Goal: Task Accomplishment & Management: Use online tool/utility

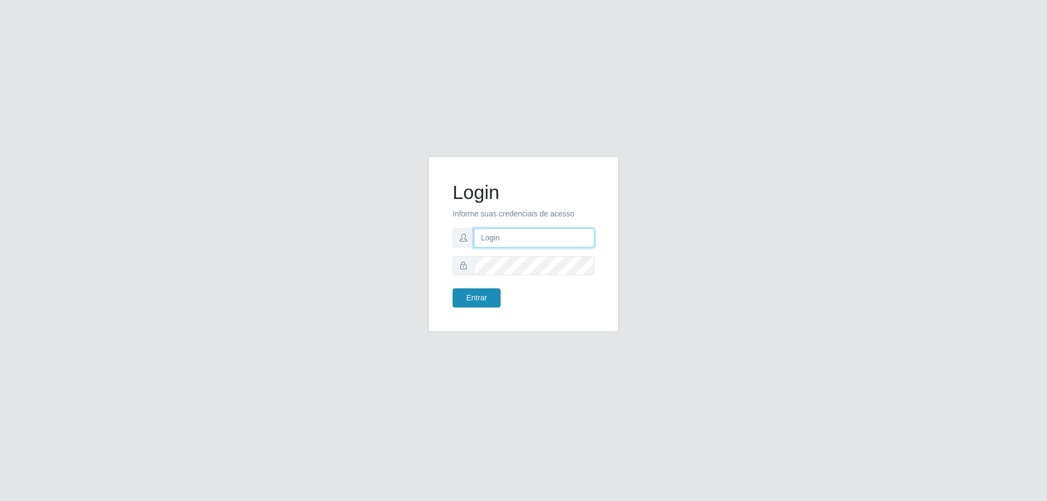
type input "[EMAIL_ADDRESS][DOMAIN_NAME]"
click at [482, 295] on button "Entrar" at bounding box center [476, 297] width 48 height 19
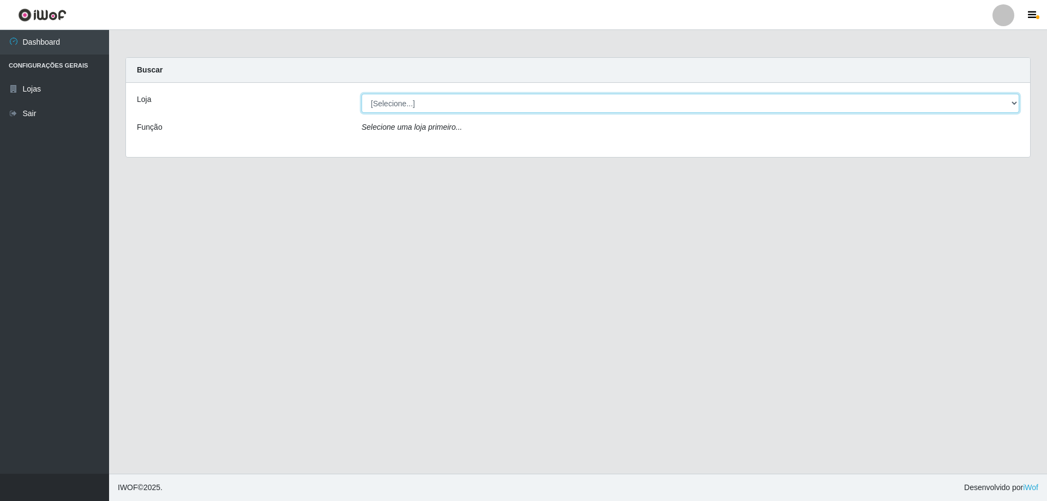
click at [1017, 104] on select "[Selecione...] SuperShow Bis - [GEOGRAPHIC_DATA]" at bounding box center [689, 103] width 657 height 19
select select "59"
click at [361, 94] on select "[Selecione...] SuperShow Bis - [GEOGRAPHIC_DATA]" at bounding box center [689, 103] width 657 height 19
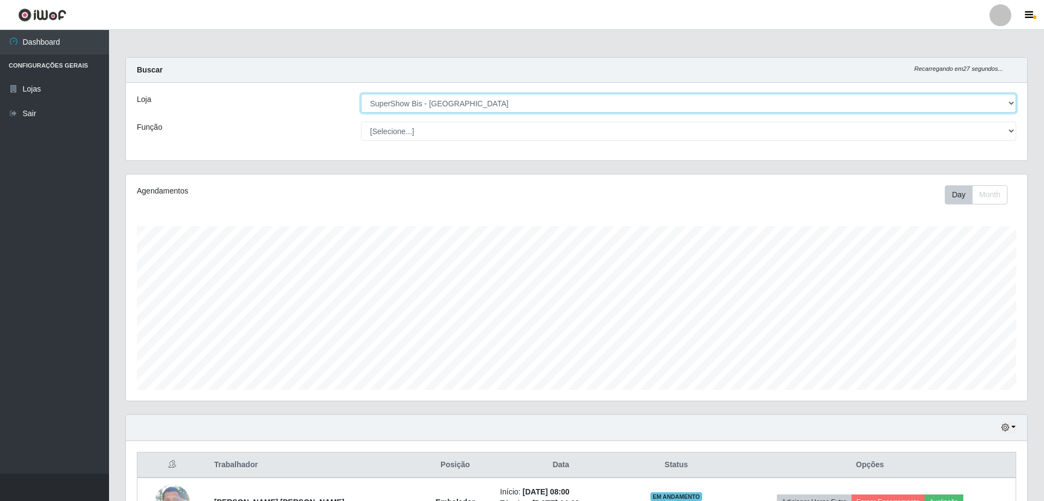
scroll to position [126, 0]
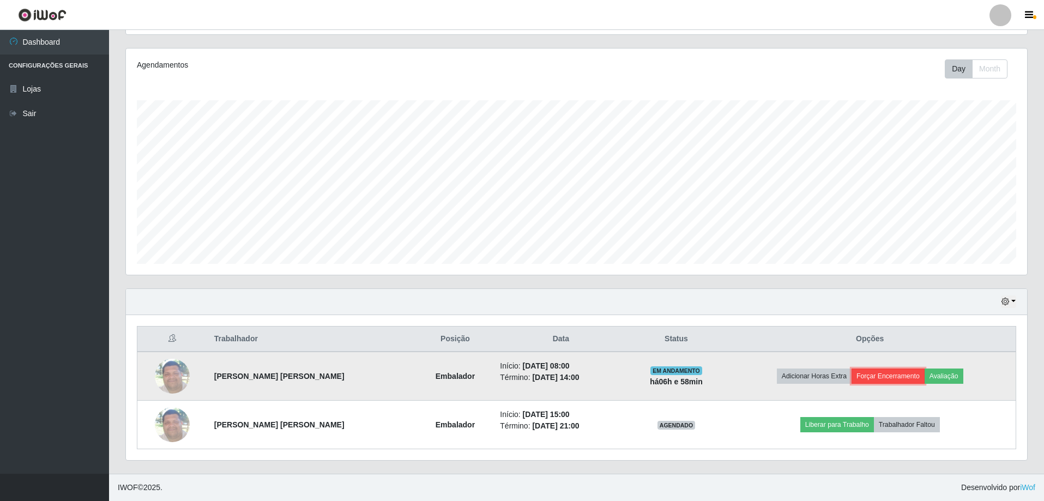
click at [892, 378] on button "Forçar Encerramento" at bounding box center [887, 376] width 73 height 15
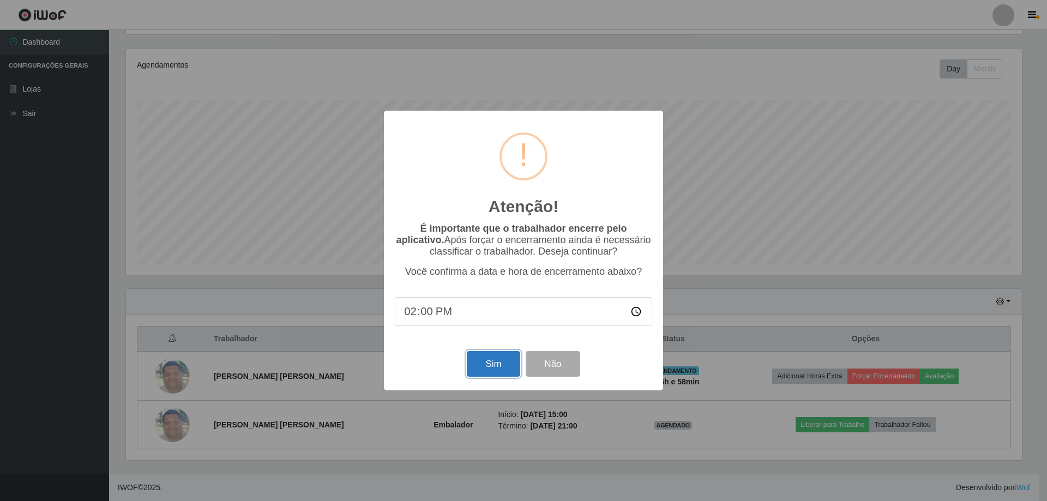
click at [508, 370] on button "Sim" at bounding box center [493, 364] width 53 height 26
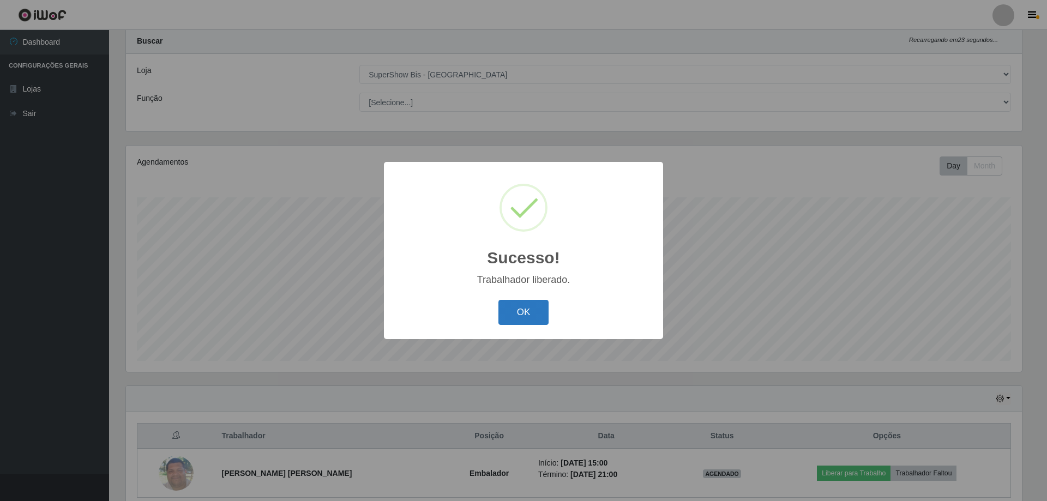
click at [534, 315] on button "OK" at bounding box center [523, 313] width 51 height 26
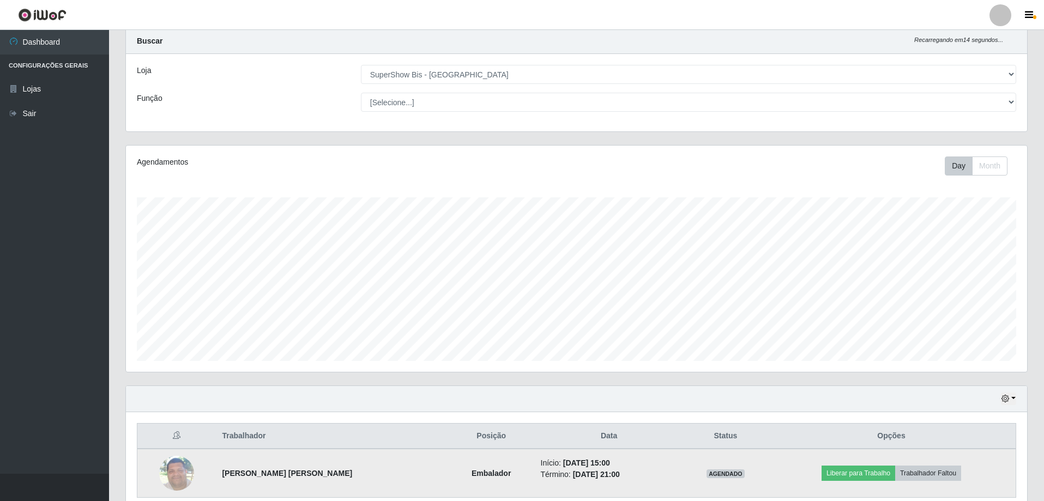
scroll to position [77, 0]
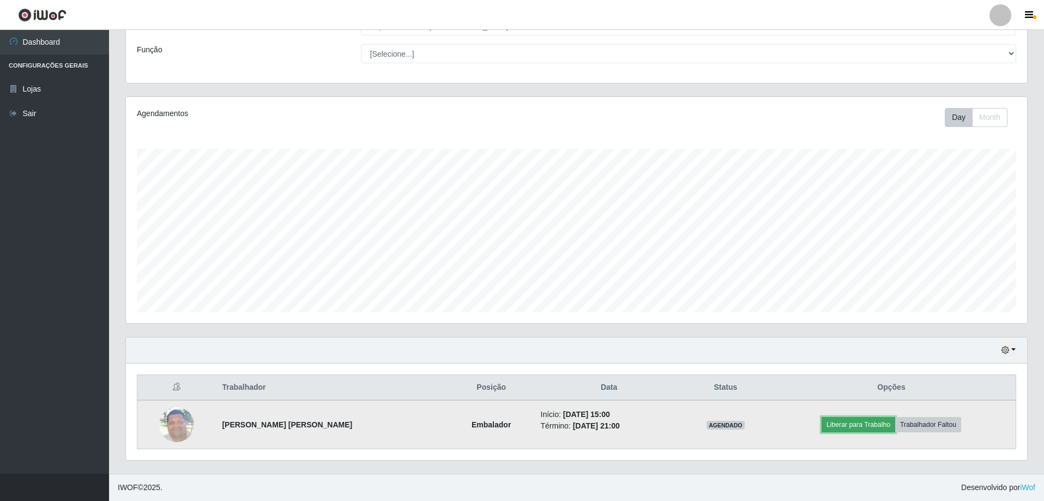
click at [865, 422] on button "Liberar para Trabalho" at bounding box center [859, 424] width 74 height 15
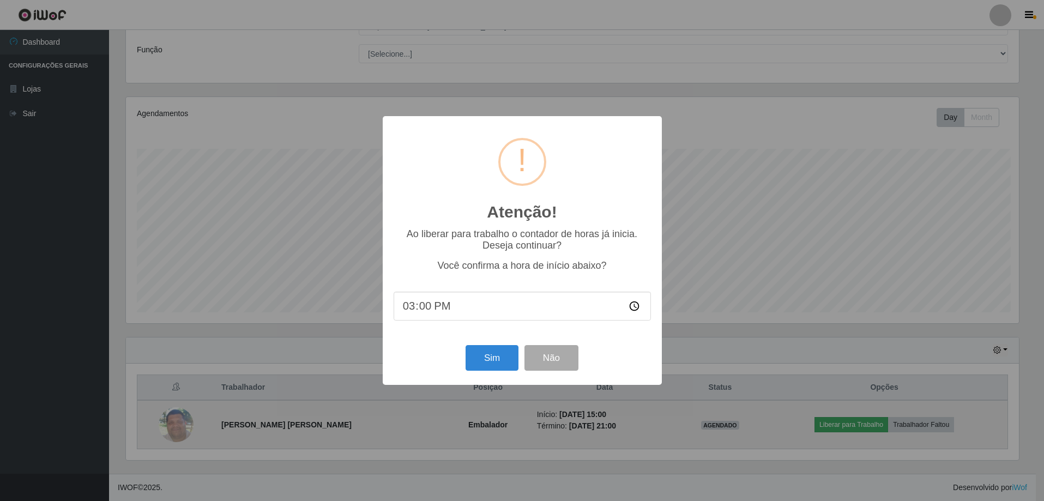
scroll to position [226, 896]
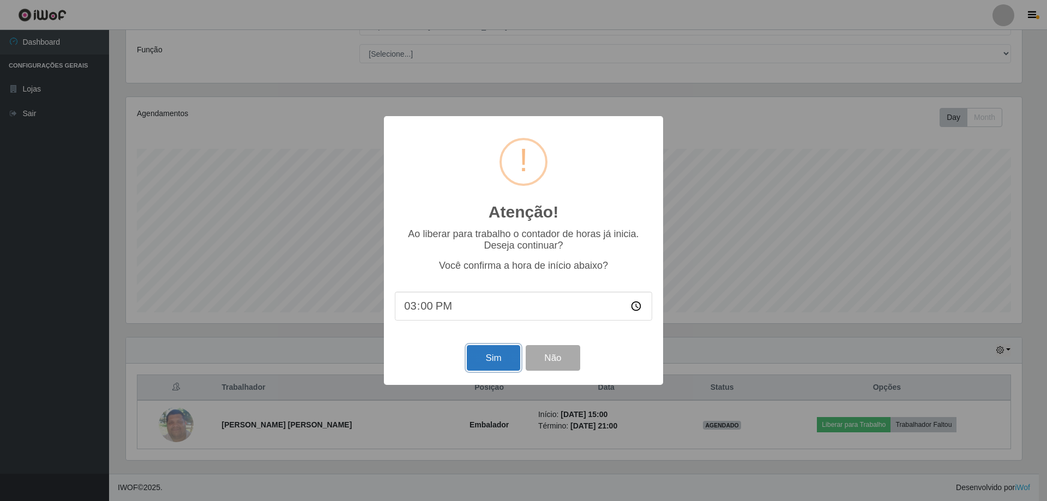
click at [500, 353] on button "Sim" at bounding box center [493, 358] width 53 height 26
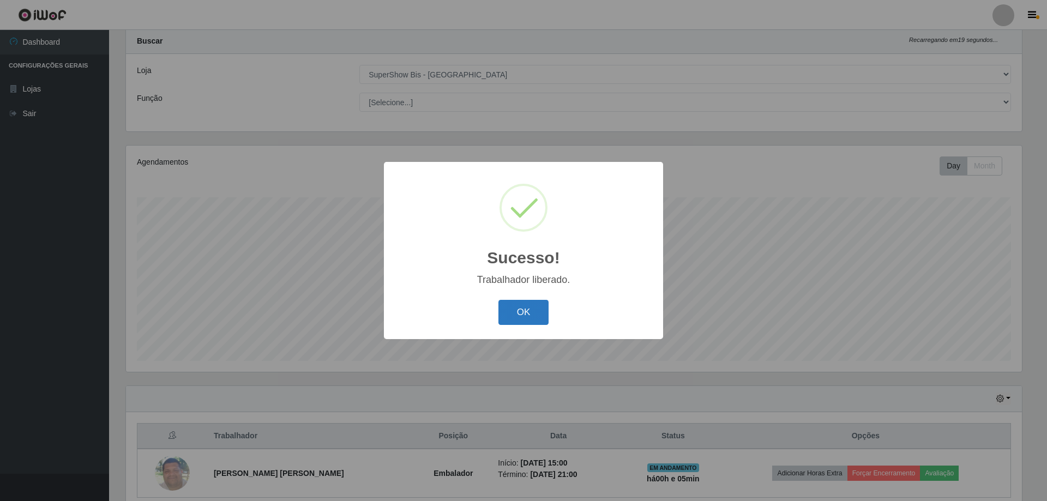
click at [529, 315] on button "OK" at bounding box center [523, 313] width 51 height 26
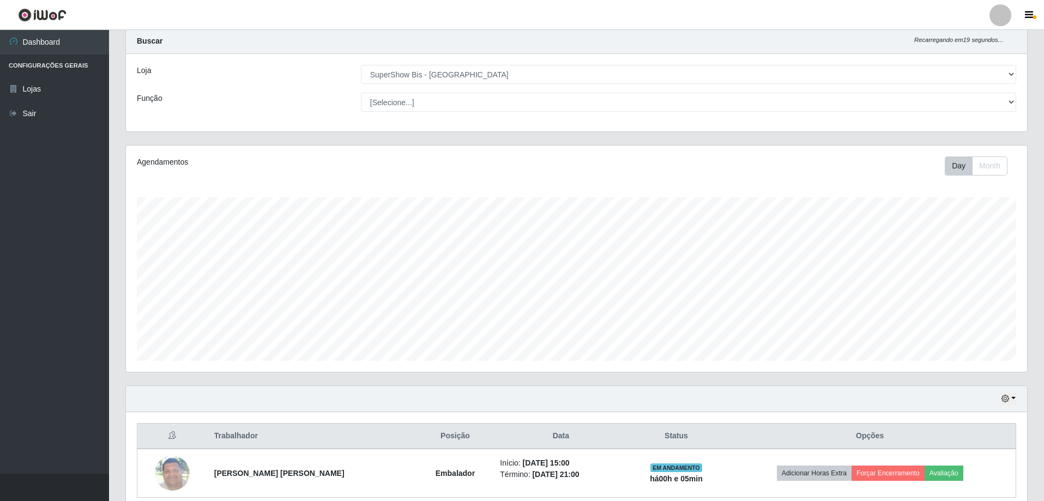
scroll to position [77, 0]
